Goal: Navigation & Orientation: Find specific page/section

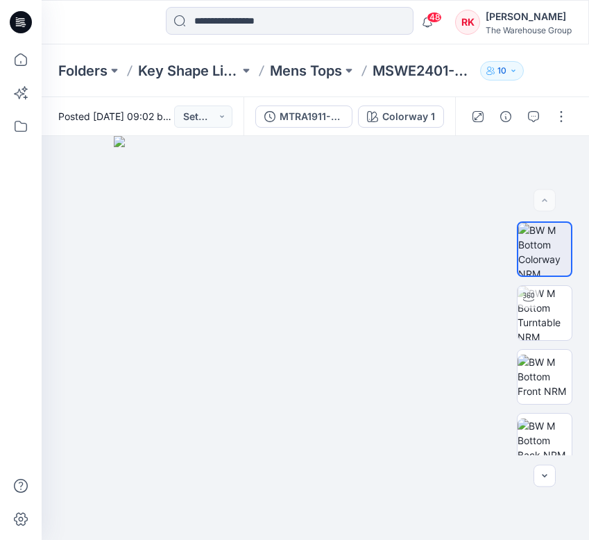
click at [129, 25] on div at bounding box center [104, 22] width 124 height 31
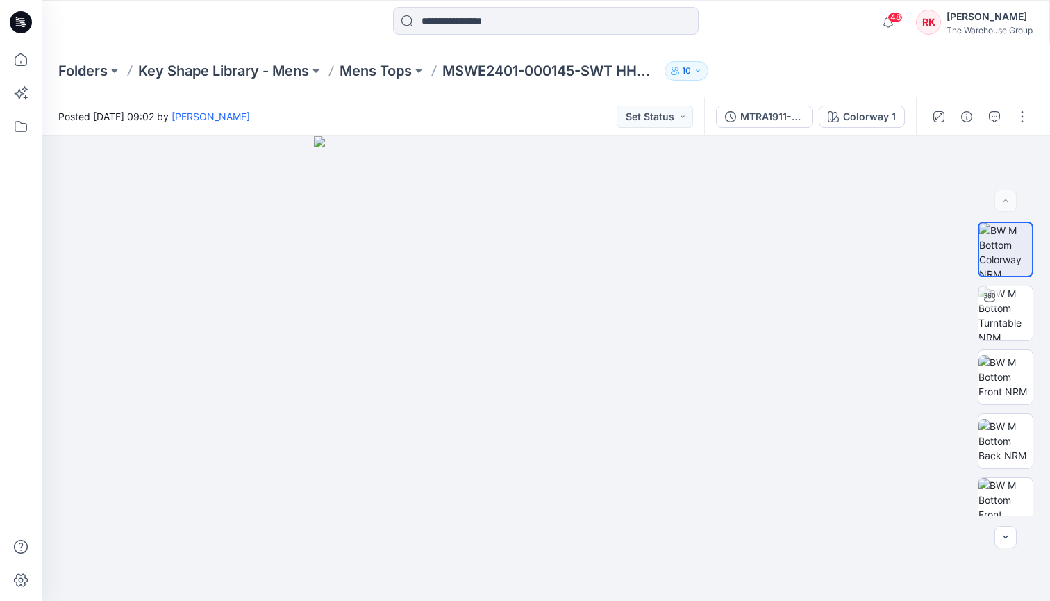
click at [218, 23] on div at bounding box center [168, 22] width 252 height 31
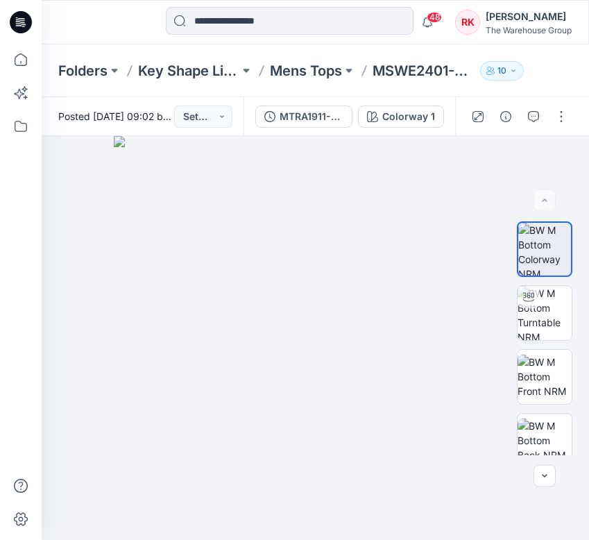
click at [73, 14] on div at bounding box center [104, 22] width 124 height 31
click at [97, 21] on div at bounding box center [104, 22] width 124 height 31
click at [119, 29] on div at bounding box center [104, 22] width 124 height 31
click at [110, 26] on div at bounding box center [104, 22] width 124 height 31
click at [93, 25] on div at bounding box center [104, 22] width 124 height 31
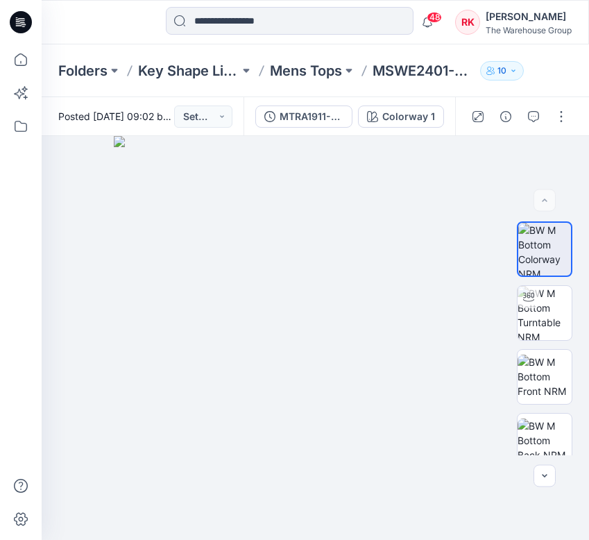
click at [119, 33] on div at bounding box center [104, 22] width 124 height 31
click at [90, 27] on div at bounding box center [104, 22] width 124 height 31
click at [133, 26] on div at bounding box center [104, 22] width 124 height 31
click at [132, 22] on div at bounding box center [104, 22] width 124 height 31
click at [138, 13] on div at bounding box center [104, 22] width 124 height 31
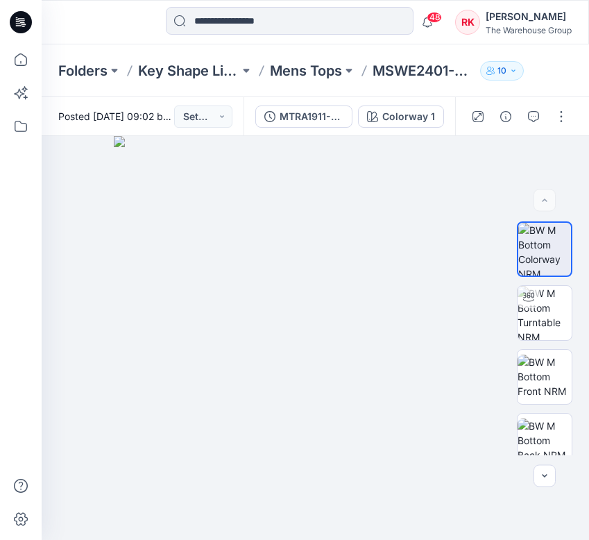
click at [121, 15] on div at bounding box center [104, 22] width 124 height 31
click at [101, 20] on div at bounding box center [104, 22] width 124 height 31
